Goal: Information Seeking & Learning: Learn about a topic

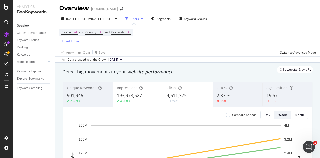
click at [171, 94] on span "4,611,375" at bounding box center [177, 95] width 20 height 6
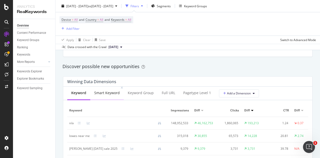
scroll to position [425, 0]
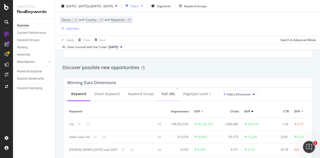
click at [169, 93] on div "Full URL" at bounding box center [169, 93] width 14 height 5
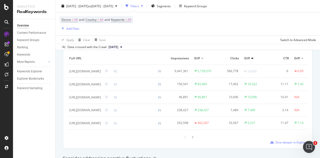
scroll to position [450, 0]
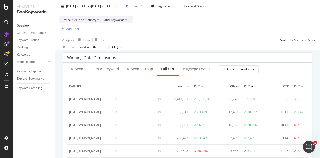
click at [254, 86] on div at bounding box center [252, 86] width 3 height 1
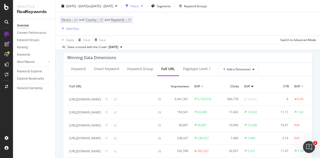
click at [254, 86] on div at bounding box center [252, 86] width 3 height 1
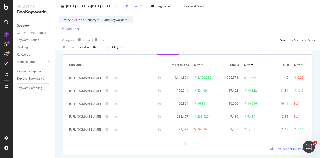
scroll to position [500, 0]
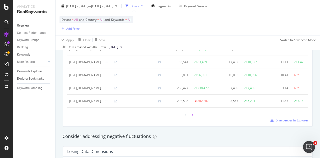
click at [190, 118] on div at bounding box center [192, 115] width 5 height 7
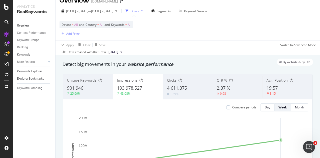
scroll to position [0, 0]
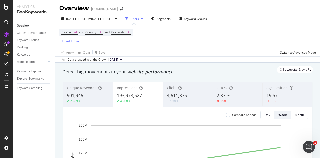
click at [193, 87] on div "Clicks" at bounding box center [188, 87] width 42 height 5
